Goal: Task Accomplishment & Management: Manage account settings

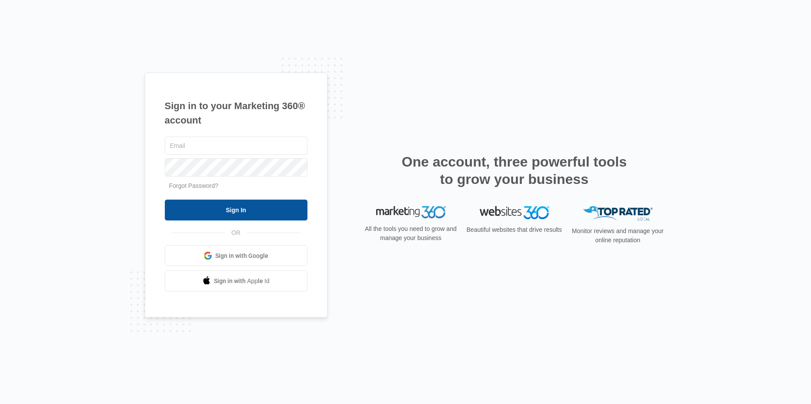
type input "[EMAIL_ADDRESS][DOMAIN_NAME]"
click at [260, 214] on input "Sign In" at bounding box center [236, 210] width 143 height 21
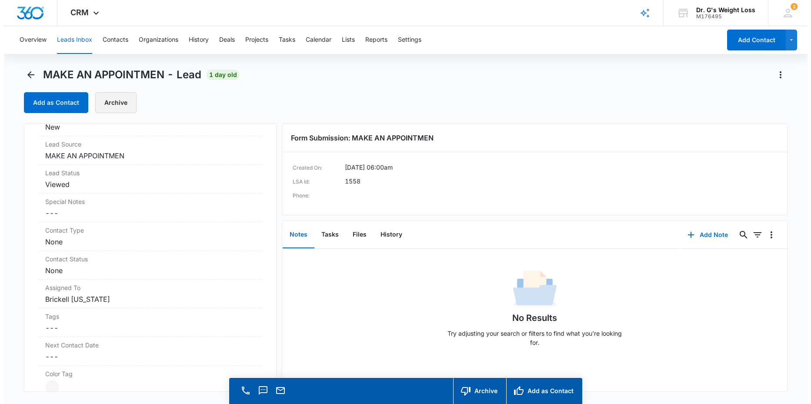
scroll to position [273, 0]
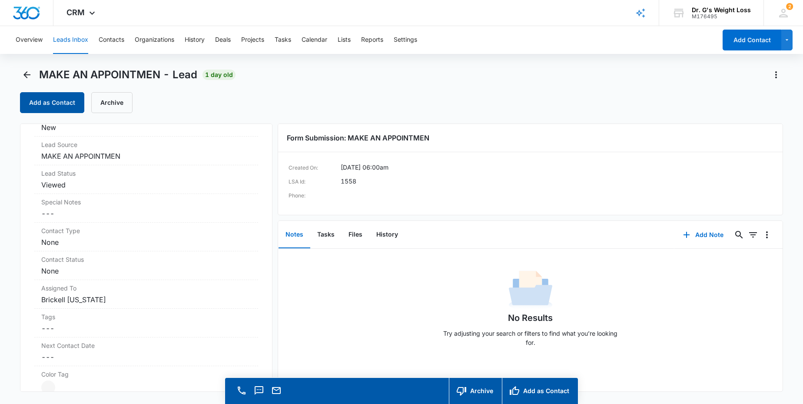
click at [66, 105] on button "Add as Contact" at bounding box center [52, 102] width 64 height 21
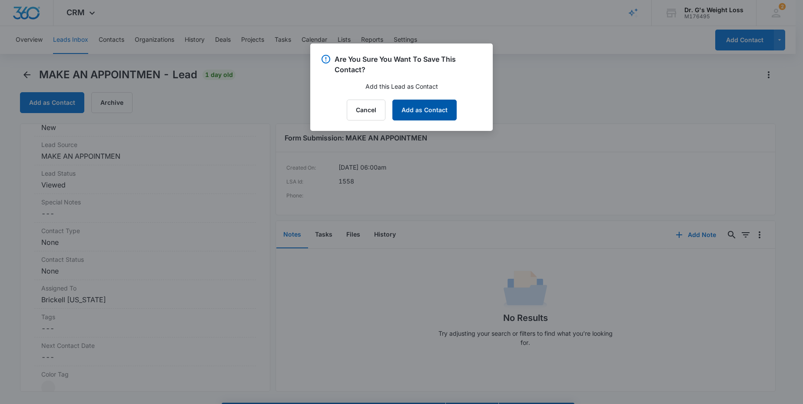
click at [420, 110] on button "Add as Contact" at bounding box center [424, 110] width 64 height 21
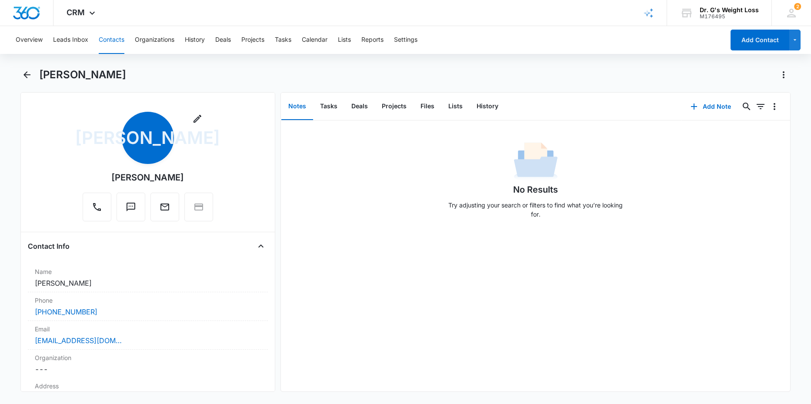
click at [73, 150] on div "Remove JA [PERSON_NAME]" at bounding box center [148, 168] width 240 height 113
